Goal: Information Seeking & Learning: Learn about a topic

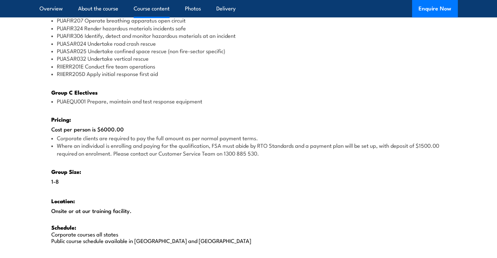
scroll to position [914, 0]
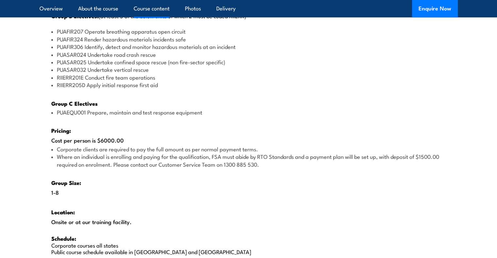
click at [58, 67] on li "PUASAR032 Undertake vertical rescue" at bounding box center [248, 70] width 394 height 8
drag, startPoint x: 56, startPoint y: 67, endPoint x: 151, endPoint y: 69, distance: 94.4
click at [151, 69] on li "PUASAR032 Undertake vertical rescue" at bounding box center [248, 70] width 394 height 8
copy li "PUASAR032 Undertake vertical rescue"
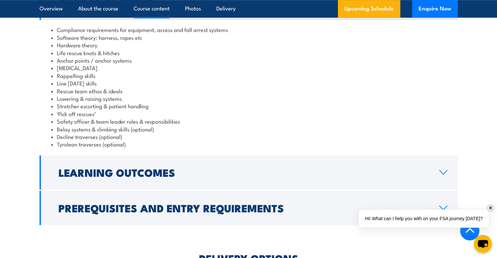
scroll to position [653, 0]
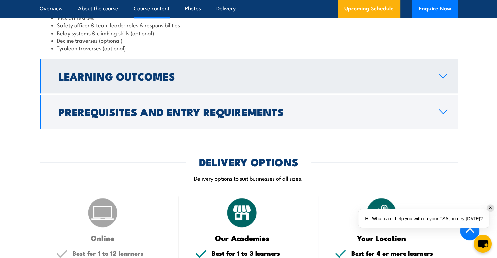
click at [167, 78] on h2 "Learning Outcomes" at bounding box center [243, 76] width 370 height 9
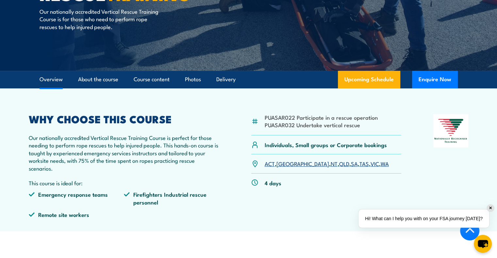
scroll to position [131, 0]
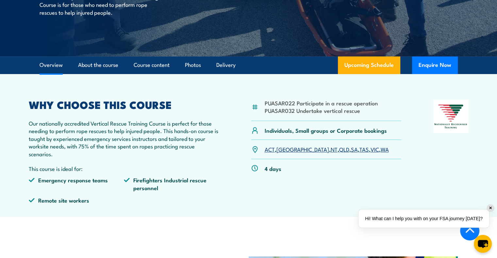
click at [363, 113] on li "PUASAR032 Undertake vertical rescue" at bounding box center [320, 111] width 113 height 8
drag, startPoint x: 361, startPoint y: 111, endPoint x: 262, endPoint y: 116, distance: 98.7
click at [262, 116] on div "PUASAR022 Participate in a rescue operation PUASAR032 Undertake vertical rescue" at bounding box center [326, 110] width 150 height 21
copy li "PUASAR032 Undertake vertical rescue"
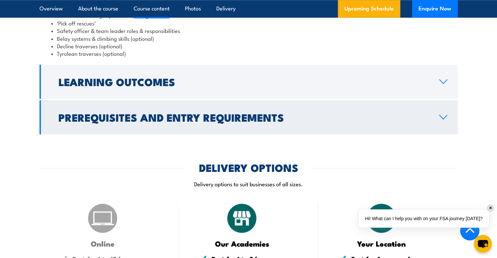
scroll to position [653, 0]
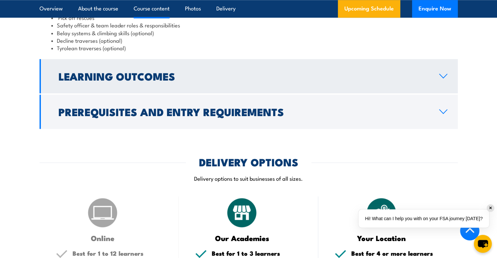
click at [152, 78] on h2 "Learning Outcomes" at bounding box center [243, 76] width 370 height 9
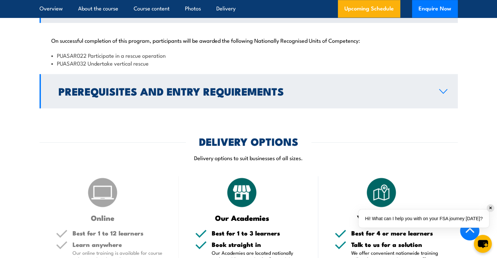
scroll to position [500, 0]
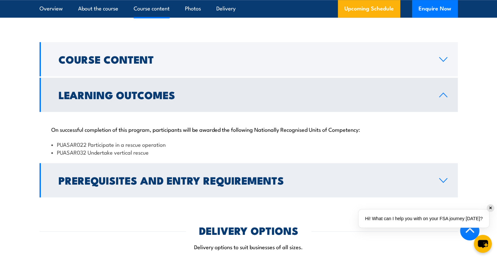
click at [178, 183] on h2 "Prerequisites and Entry Requirements" at bounding box center [243, 180] width 370 height 9
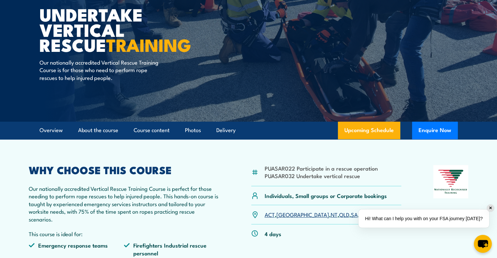
scroll to position [98, 0]
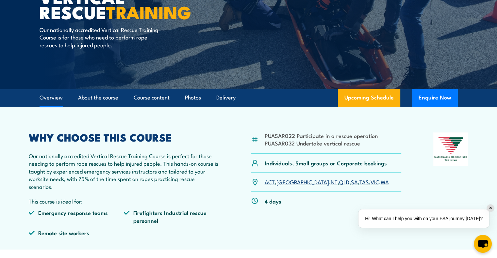
click at [55, 97] on link "Overview" at bounding box center [51, 97] width 23 height 17
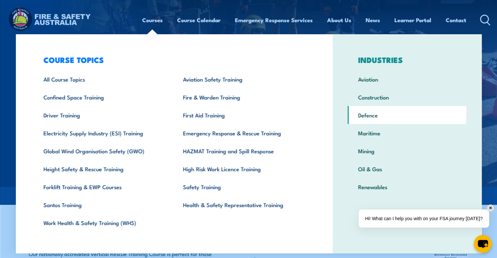
click at [365, 115] on link "Defence" at bounding box center [406, 115] width 119 height 18
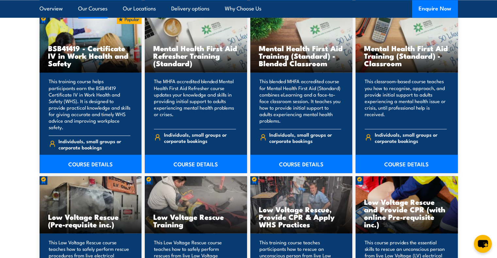
scroll to position [1110, 0]
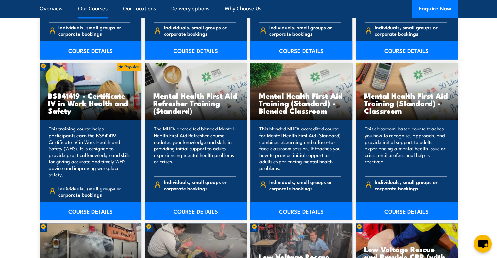
click at [98, 100] on h3 "BSB41419 - Certificate IV in Work Health and Safety" at bounding box center [90, 103] width 85 height 23
drag, startPoint x: 111, startPoint y: 97, endPoint x: 67, endPoint y: 89, distance: 44.7
click at [65, 88] on div "BSB41419 - Certificate IV in Work Health and Safety" at bounding box center [91, 91] width 102 height 57
click at [83, 204] on link "COURSE DETAILS" at bounding box center [91, 211] width 102 height 18
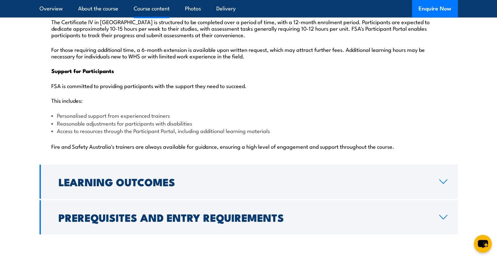
scroll to position [1633, 0]
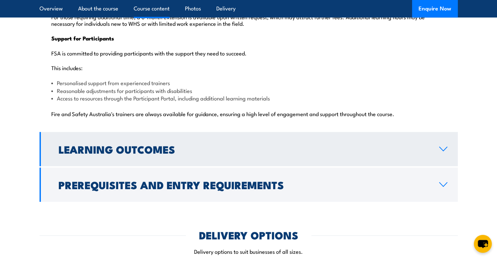
click at [126, 145] on h2 "Learning Outcomes" at bounding box center [243, 149] width 370 height 9
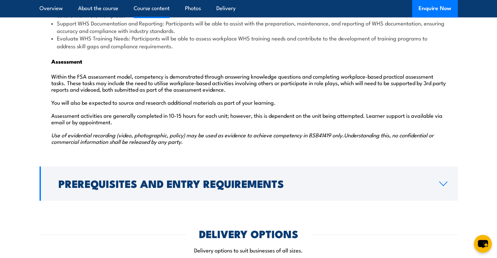
scroll to position [931, 0]
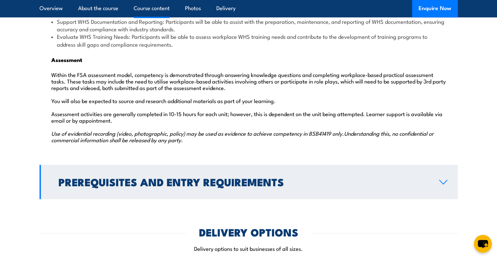
click at [165, 177] on h2 "Prerequisites and Entry Requirements" at bounding box center [243, 181] width 370 height 9
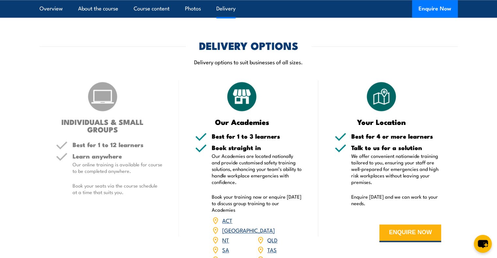
scroll to position [862, 0]
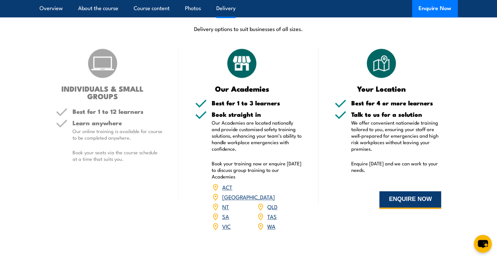
click at [422, 191] on button "ENQUIRE NOW" at bounding box center [410, 200] width 62 height 18
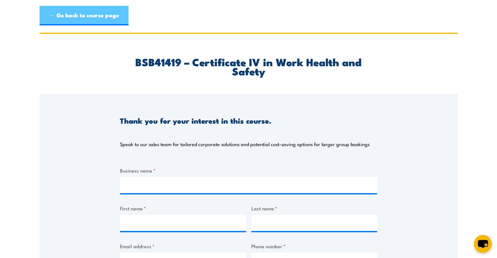
click at [57, 13] on link "← Go back to course page" at bounding box center [84, 16] width 89 height 20
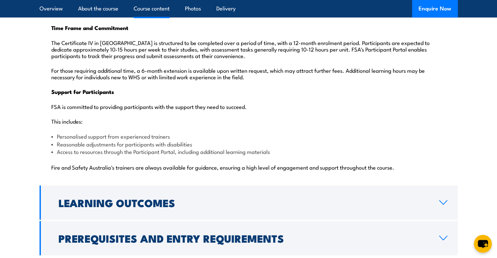
scroll to position [1371, 0]
